Goal: Task Accomplishment & Management: Manage account settings

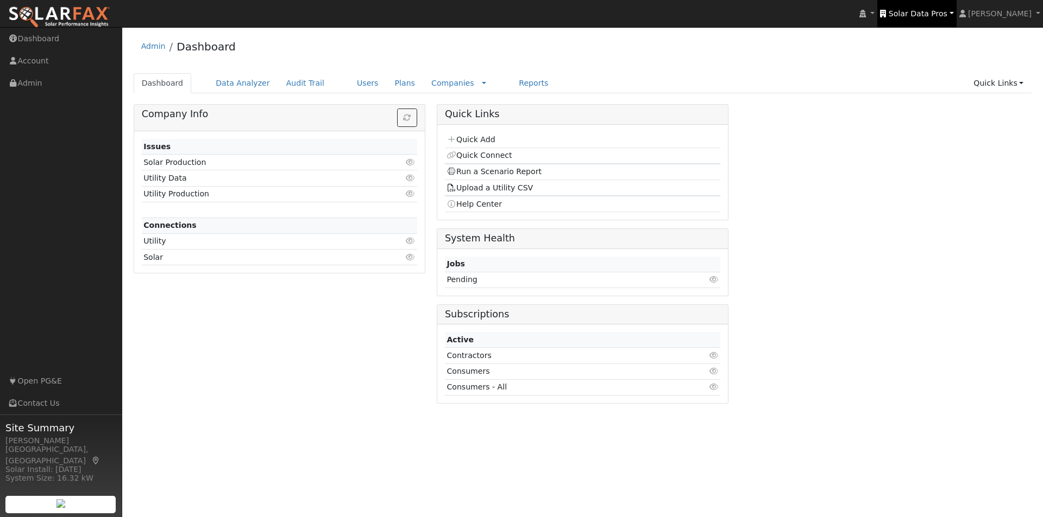
click at [944, 16] on span "Solar Data Pros" at bounding box center [917, 13] width 59 height 9
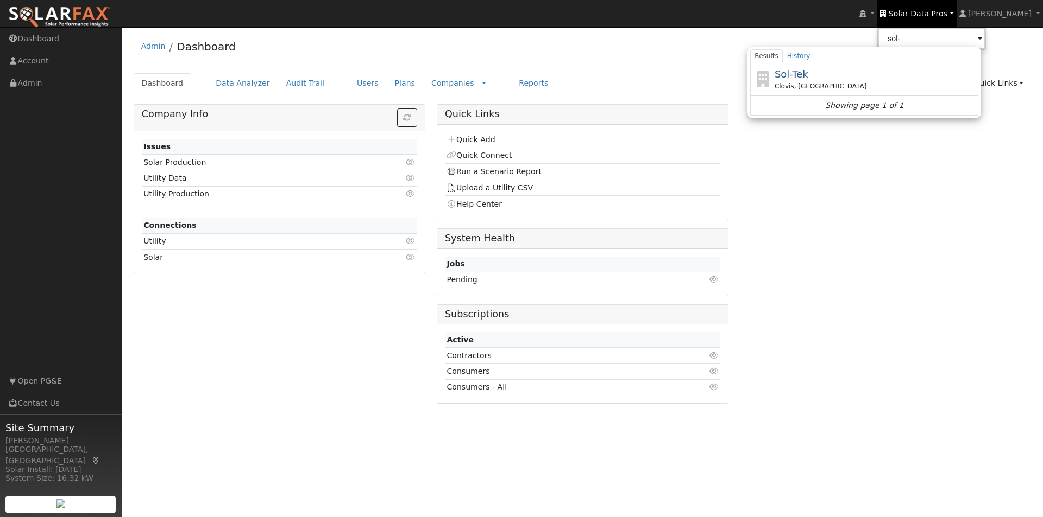
drag, startPoint x: 816, startPoint y: 75, endPoint x: 770, endPoint y: 65, distance: 46.4
click at [808, 75] on span "Sol-Tek" at bounding box center [791, 73] width 34 height 11
type input "Sol-Tek"
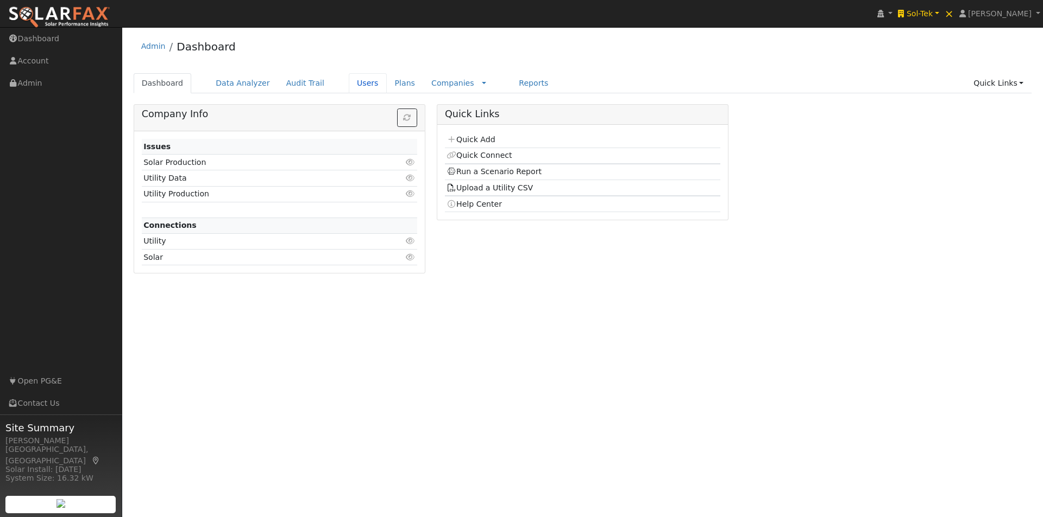
click at [349, 81] on link "Users" at bounding box center [368, 83] width 38 height 20
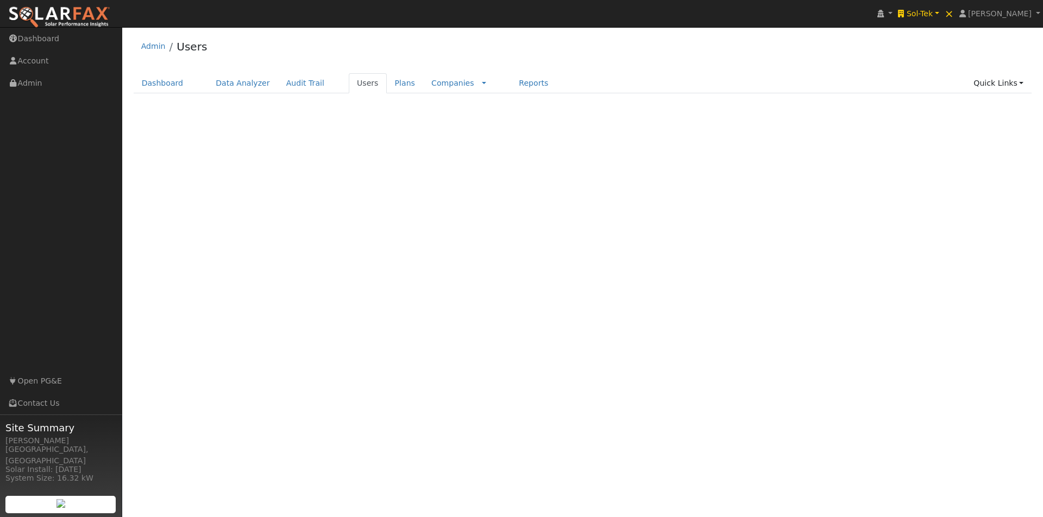
click at [902, 111] on div "Terms Of Service Close Login as User Select a User Admin Users Dashboard Data A…" at bounding box center [582, 272] width 920 height 490
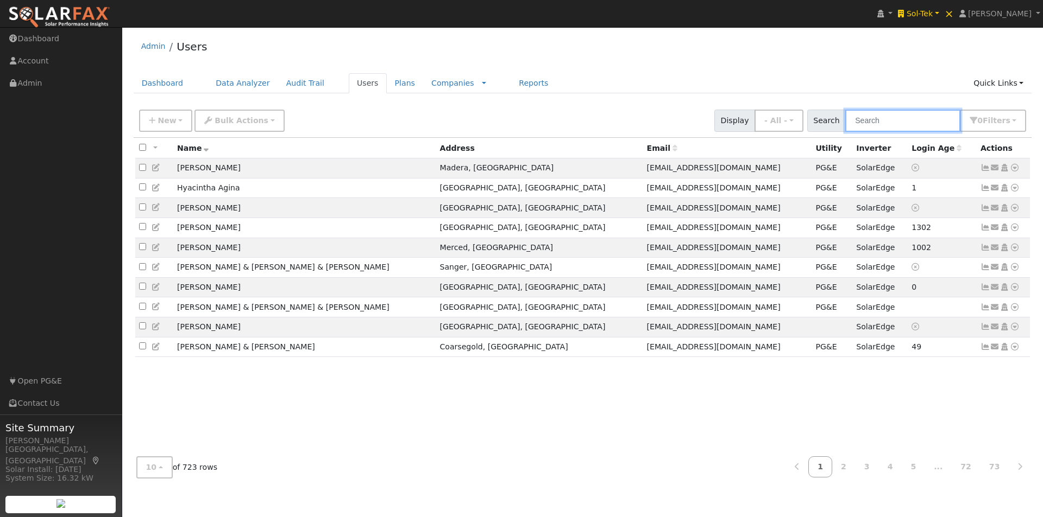
click at [896, 121] on input "text" at bounding box center [902, 121] width 115 height 22
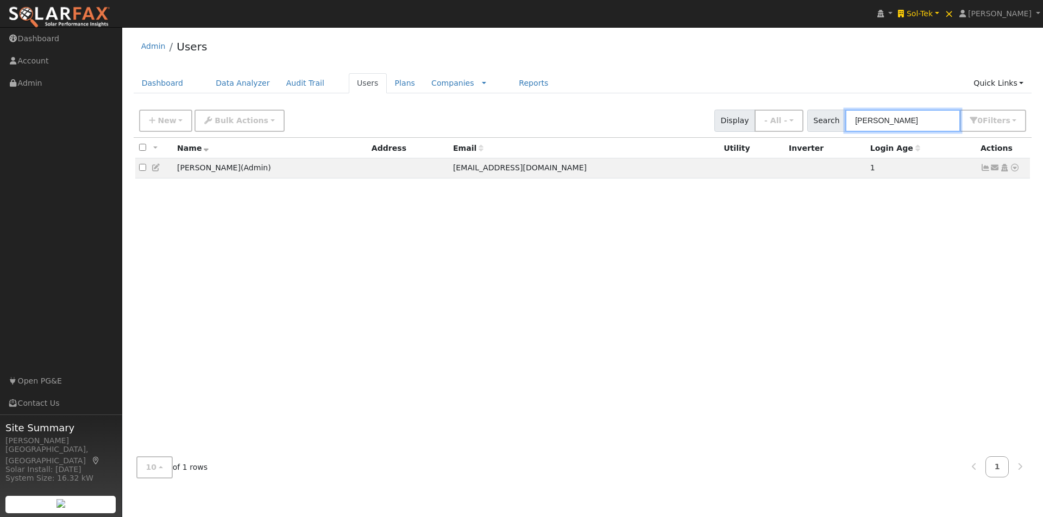
type input "josh bolt"
click at [932, 11] on span "Sol-Tek" at bounding box center [919, 13] width 26 height 9
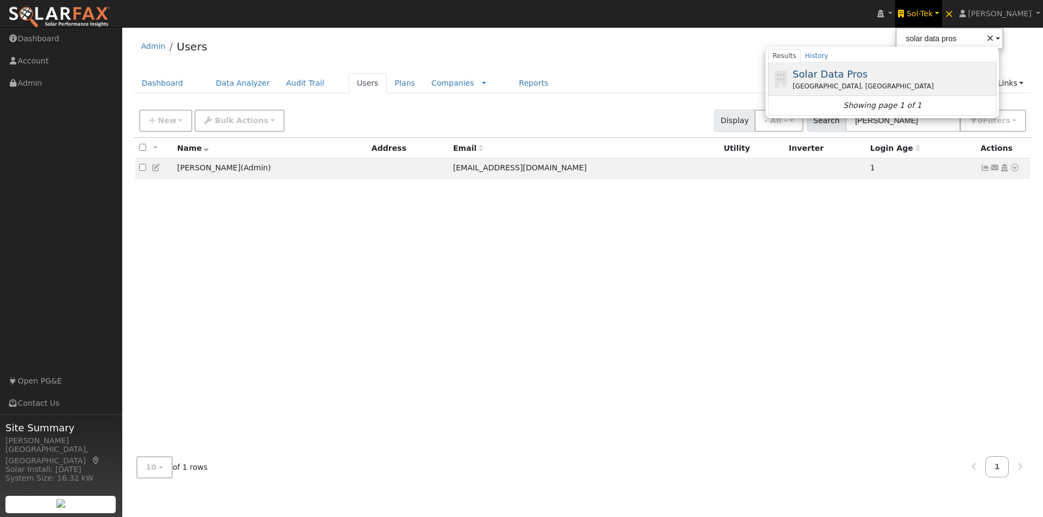
click at [848, 75] on span "Solar Data Pros" at bounding box center [829, 73] width 75 height 11
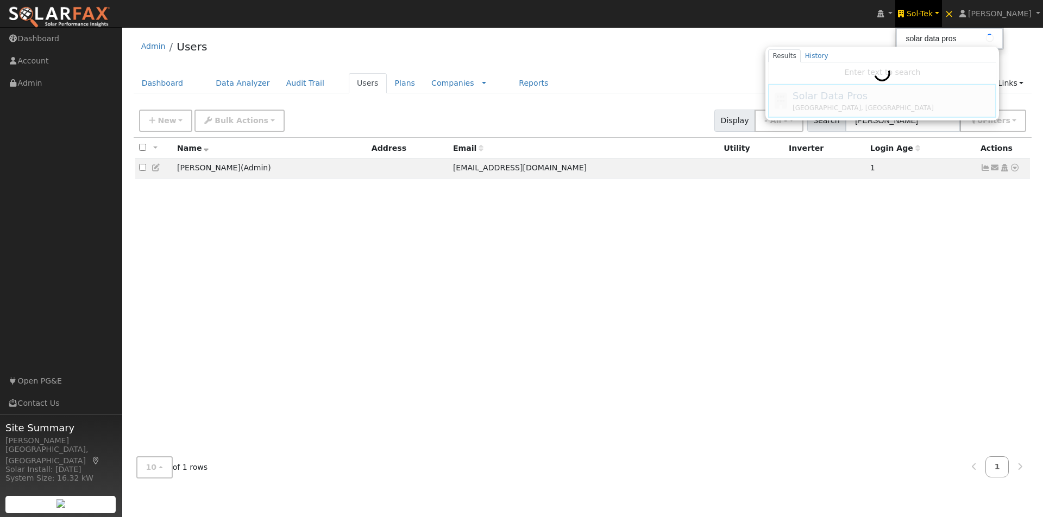
type input "Solar Data Pros"
